Goal: Check status

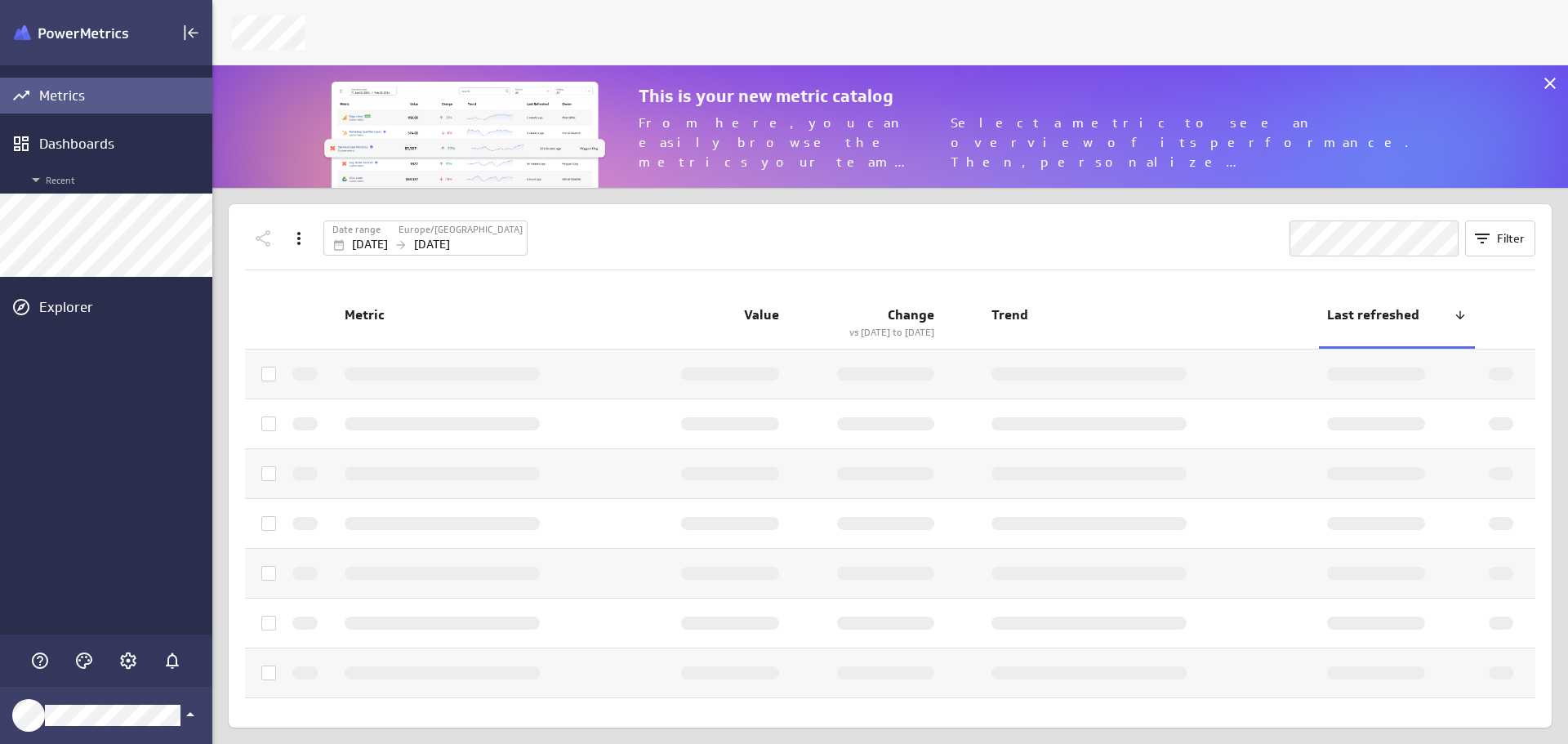
scroll to position [770, 1381]
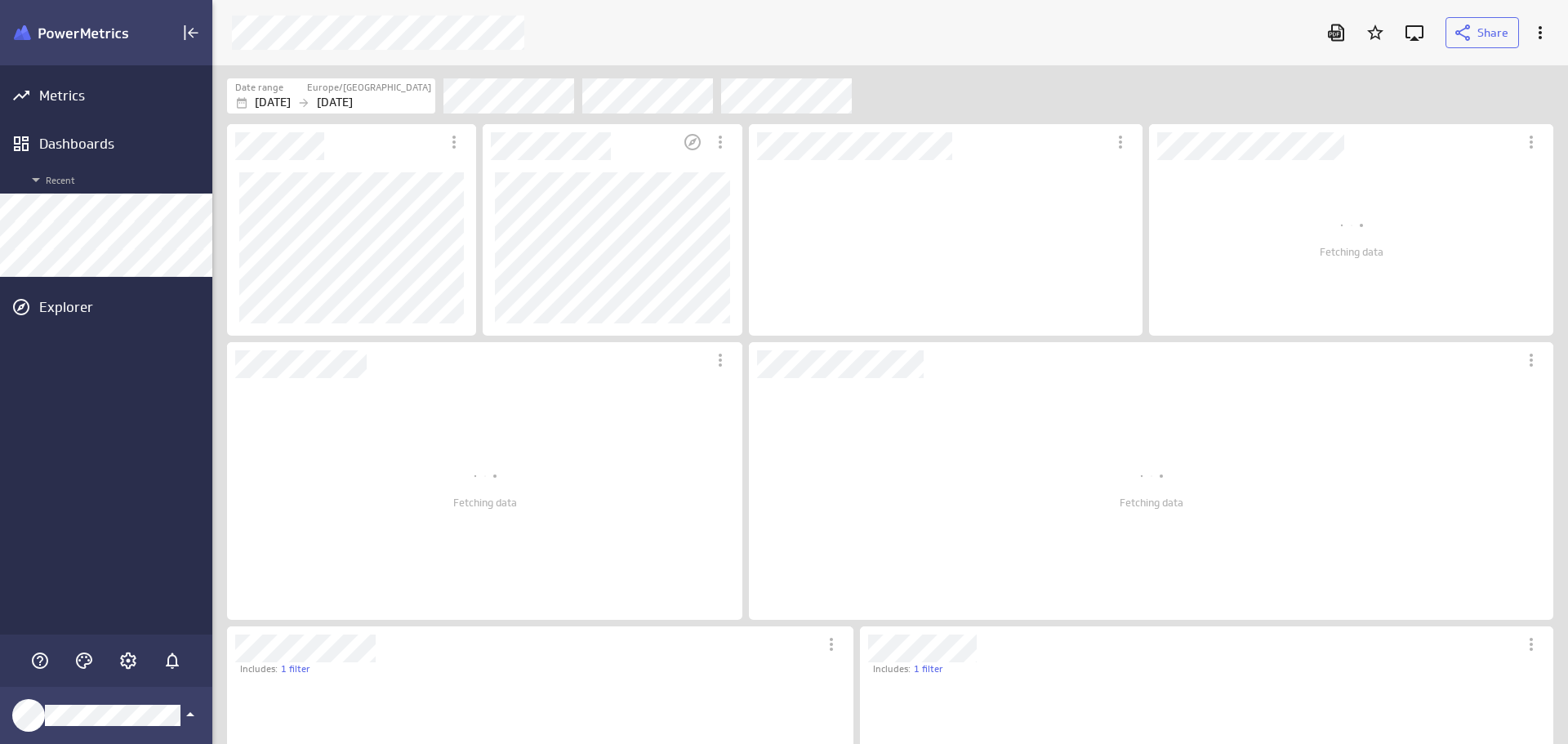
scroll to position [177, 395]
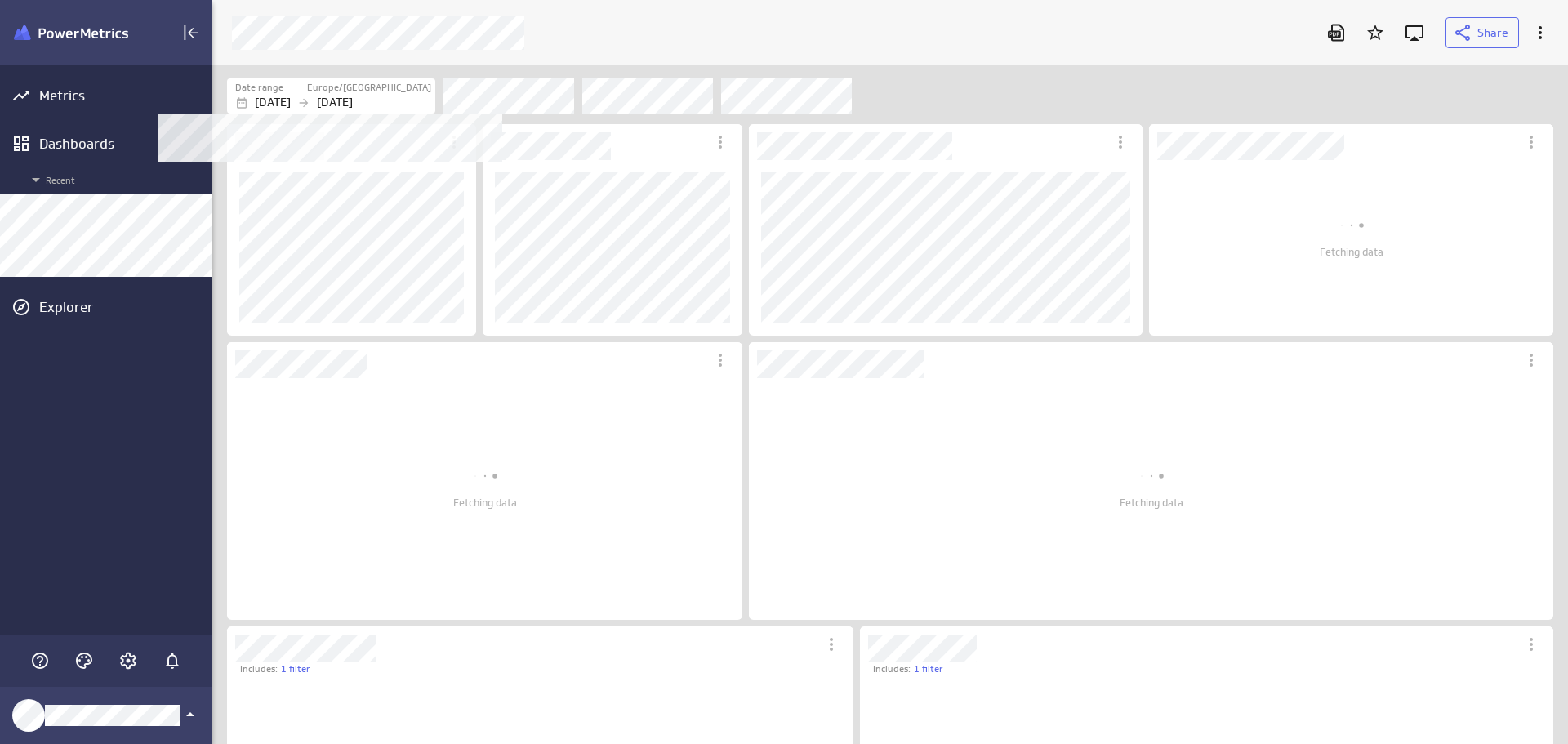
click at [274, 98] on p "[DATE]" at bounding box center [273, 102] width 36 height 17
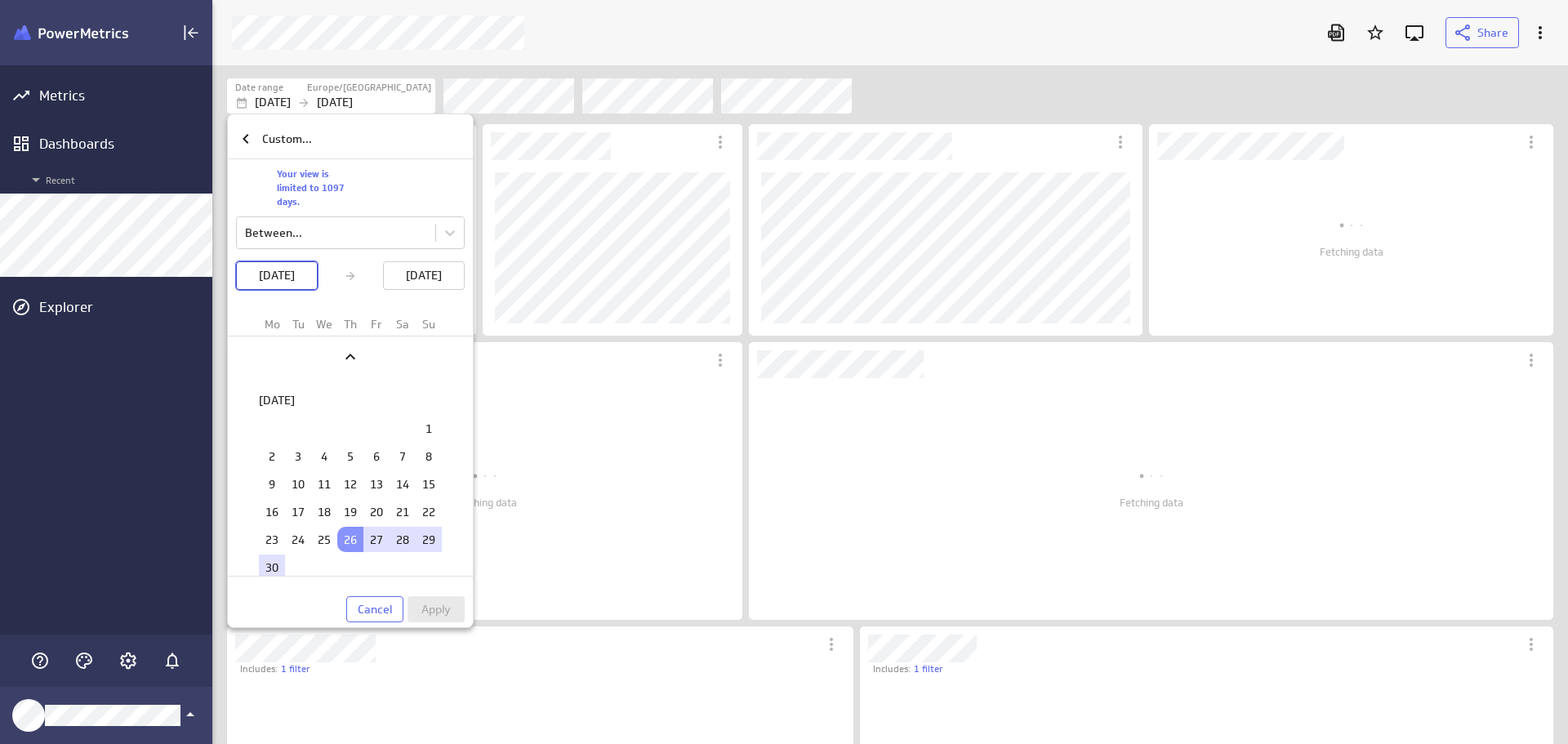
scroll to position [0, 0]
click at [271, 277] on p "[DATE]" at bounding box center [277, 275] width 36 height 17
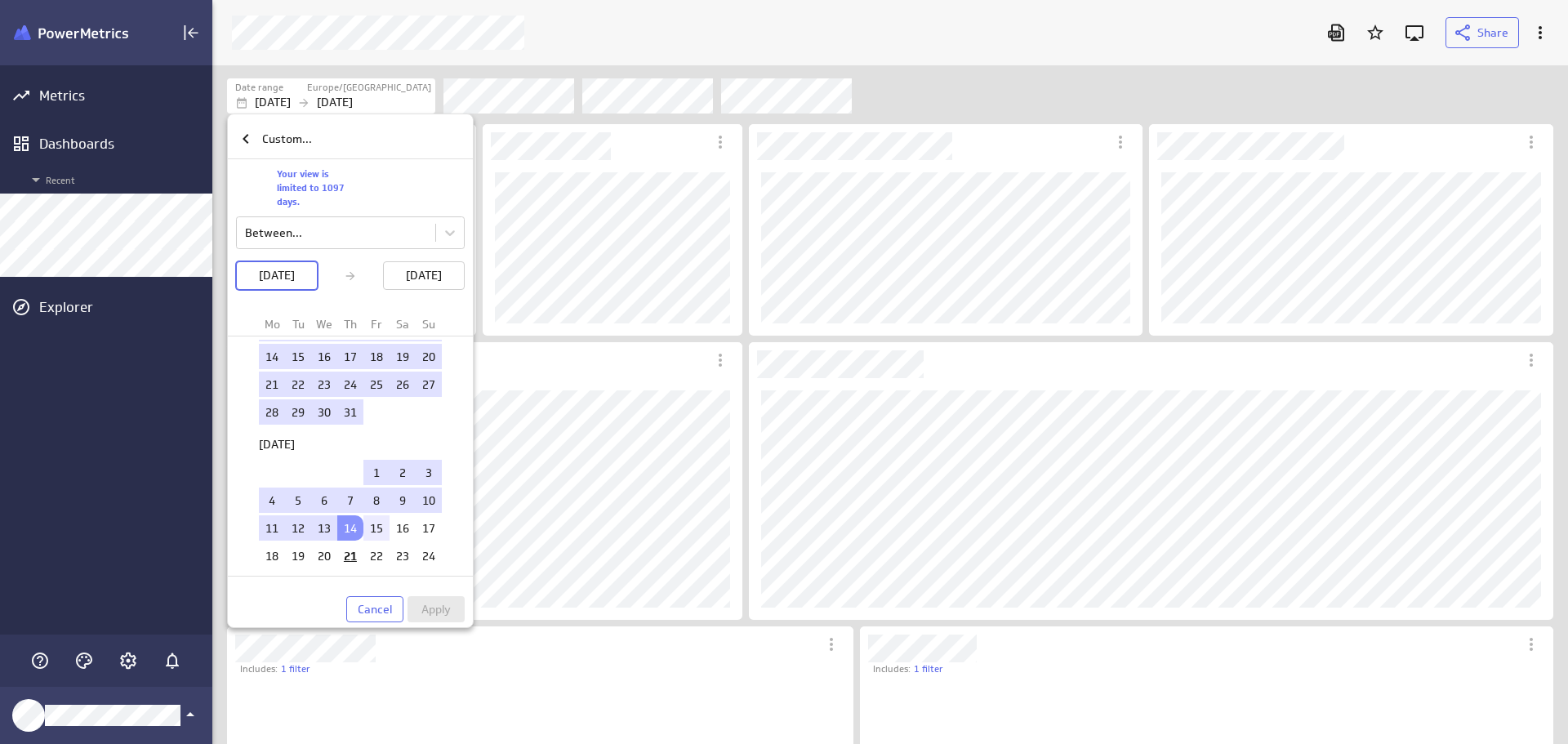
click at [367, 527] on td "15" at bounding box center [377, 527] width 26 height 25
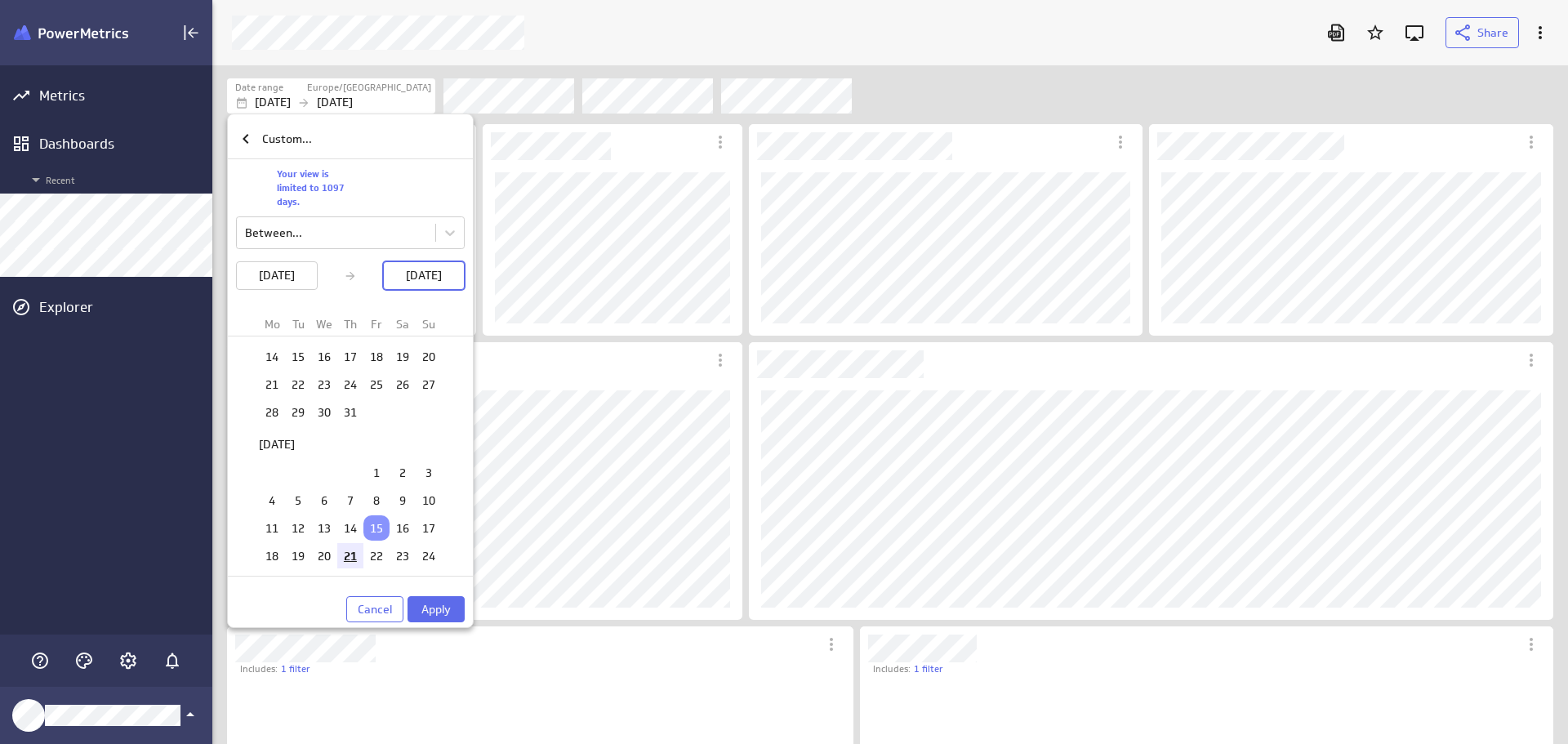
click at [339, 553] on td "21" at bounding box center [351, 555] width 26 height 25
click at [434, 611] on span "Apply" at bounding box center [436, 609] width 29 height 15
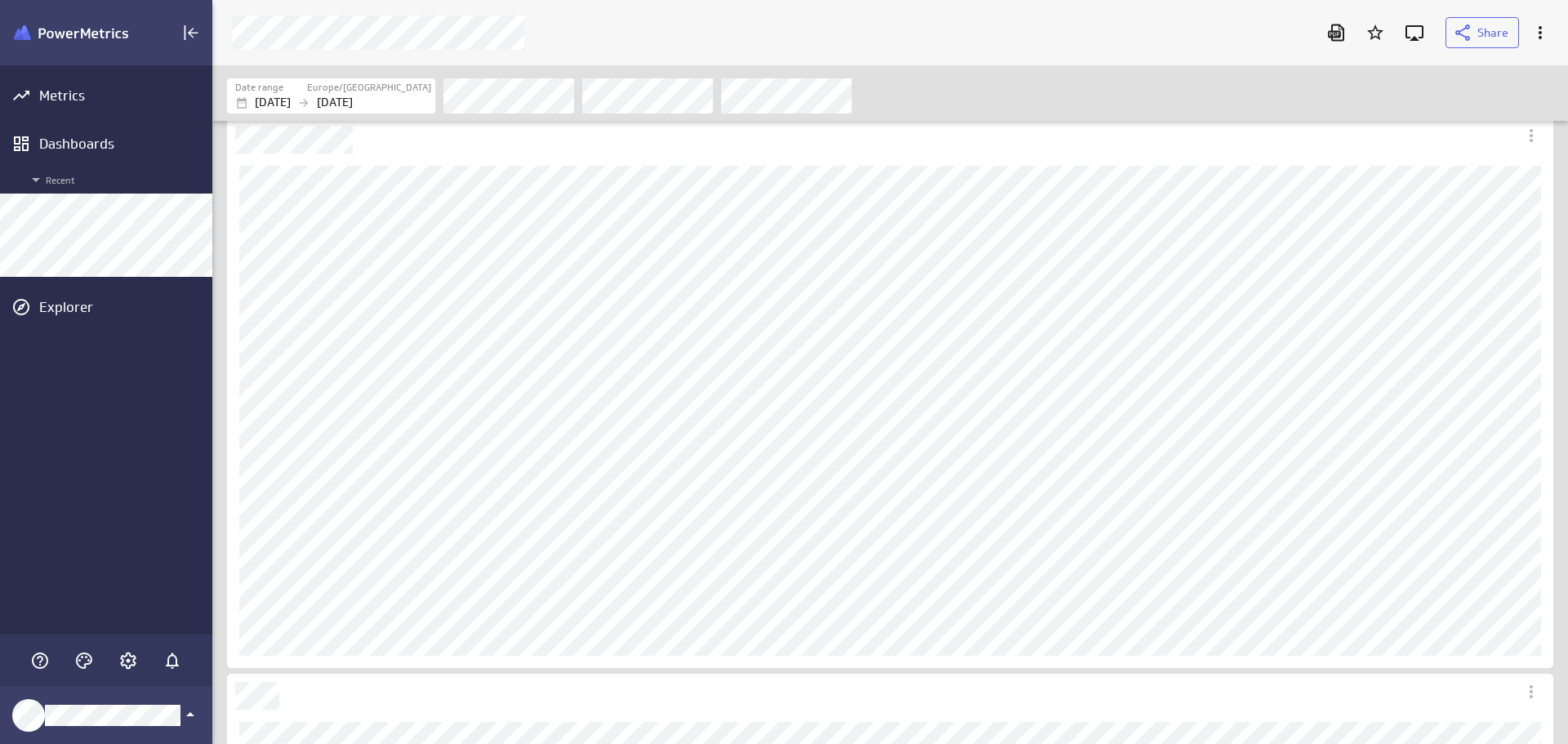
click at [1157, 42] on div at bounding box center [769, 33] width 1093 height 35
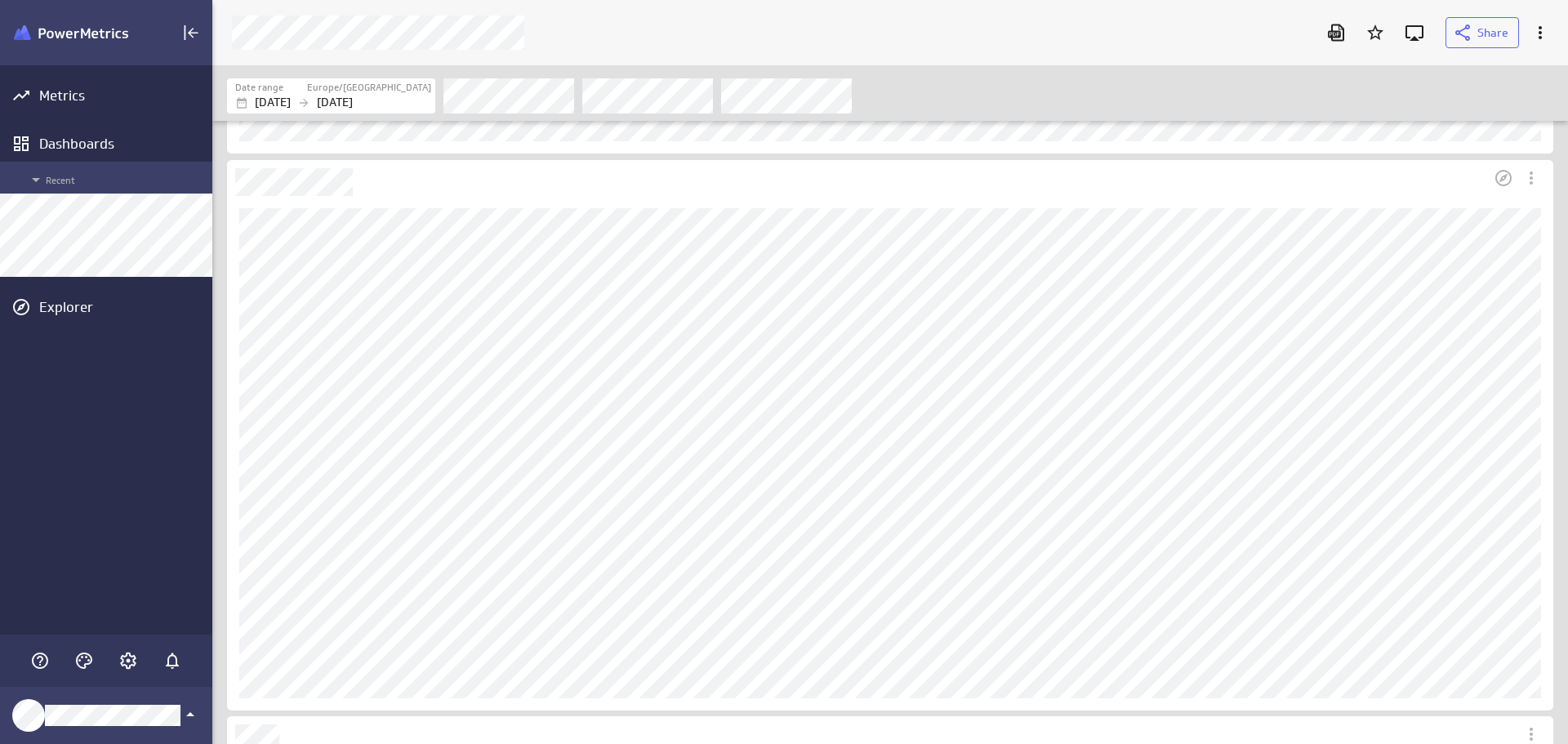
scroll to position [1552, 0]
